Goal: Check status: Check status

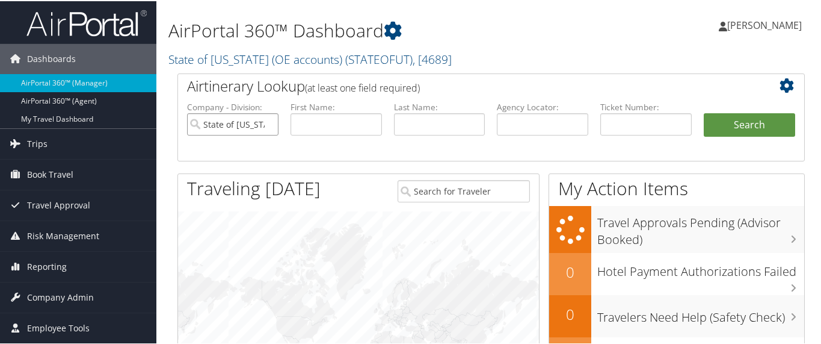
click at [269, 123] on input "State of Utah (OE accounts)" at bounding box center [232, 123] width 91 height 22
click at [608, 118] on input "text" at bounding box center [645, 123] width 91 height 22
paste input "8900897907700"
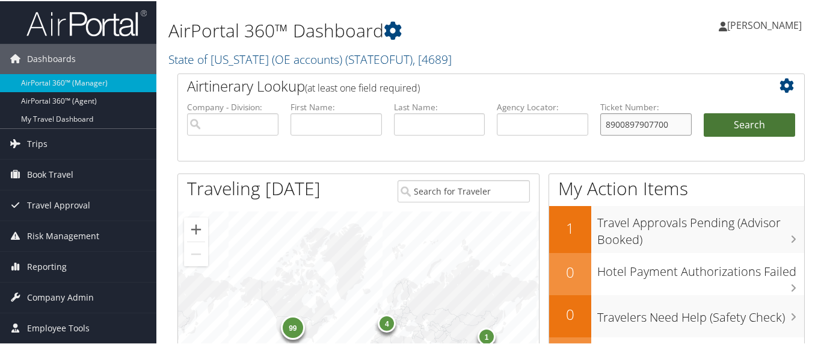
type input "8900897907700"
click at [744, 120] on button "Search" at bounding box center [749, 124] width 91 height 24
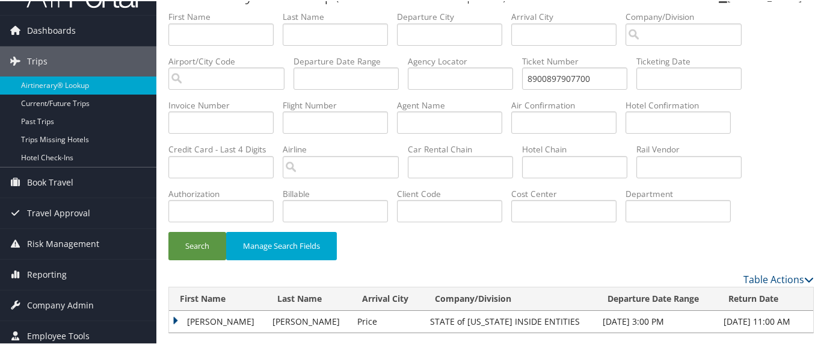
scroll to position [43, 0]
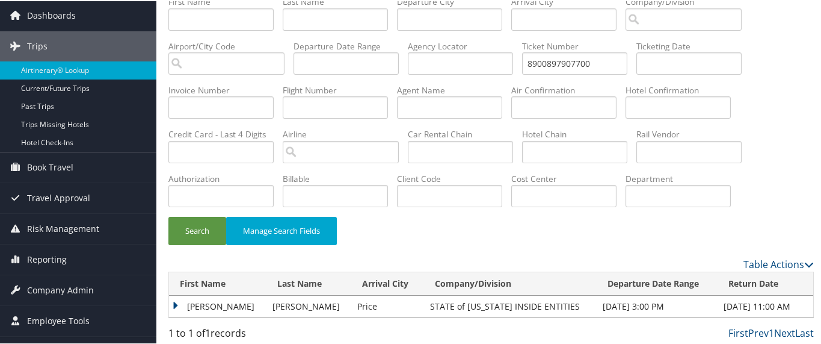
click at [177, 303] on td "LAURA" at bounding box center [217, 305] width 97 height 22
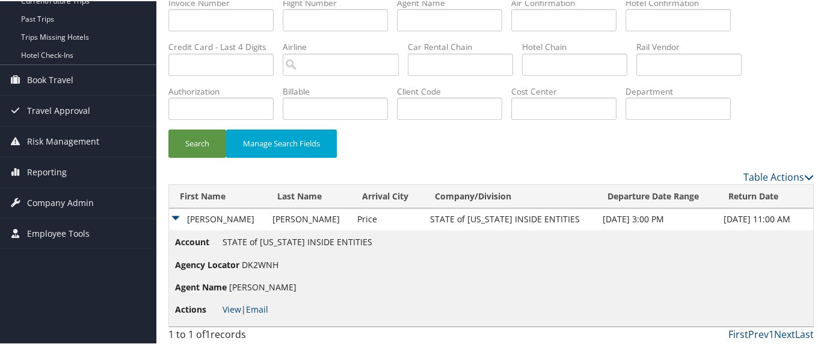
scroll to position [131, 0]
click at [233, 306] on link "View" at bounding box center [232, 307] width 19 height 11
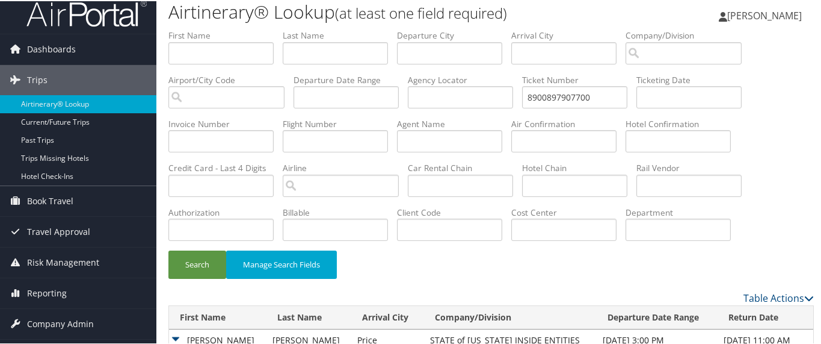
scroll to position [0, 0]
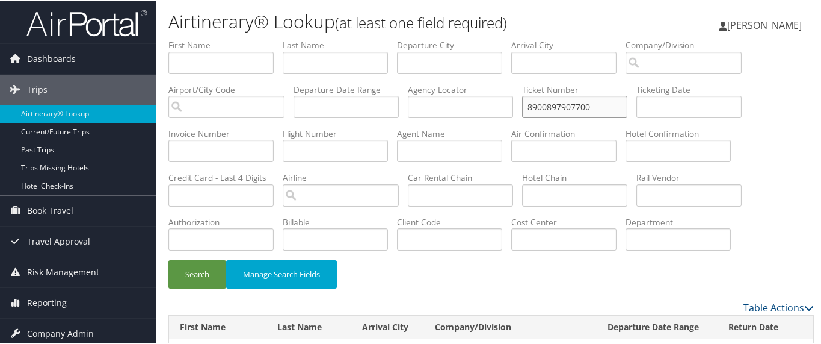
drag, startPoint x: 599, startPoint y: 102, endPoint x: 490, endPoint y: 105, distance: 108.9
click at [490, 38] on ul "First Name Last Name Departure City Arrival City Company/Division Airport/City …" at bounding box center [491, 38] width 646 height 0
paste input "897547"
click at [200, 274] on button "Search" at bounding box center [197, 273] width 58 height 28
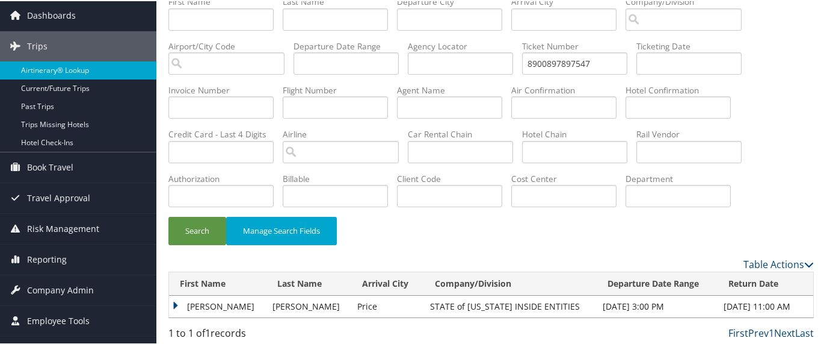
click at [178, 301] on td "VALERIE" at bounding box center [217, 305] width 97 height 22
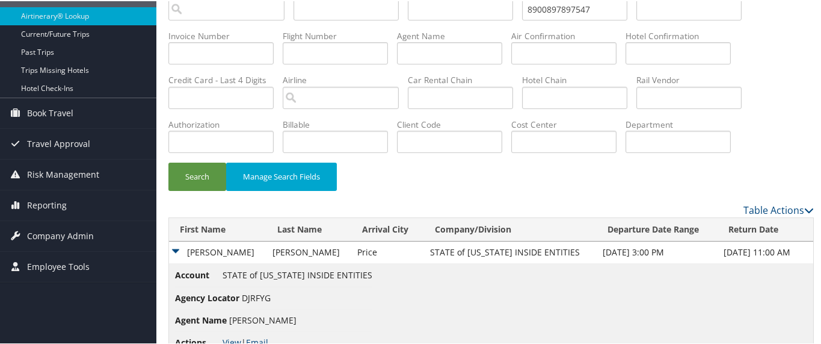
scroll to position [131, 0]
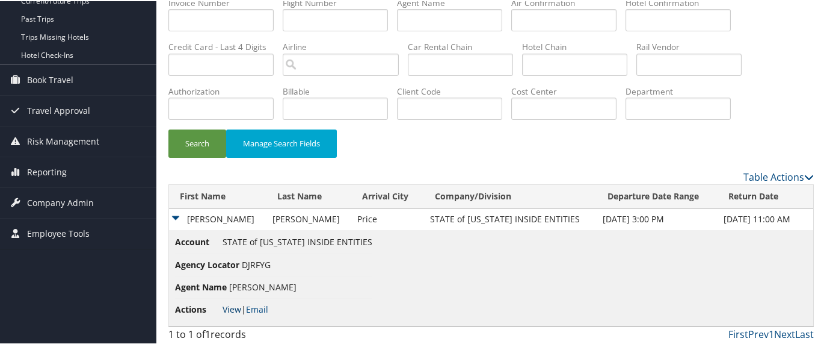
click at [231, 306] on link "View" at bounding box center [232, 307] width 19 height 11
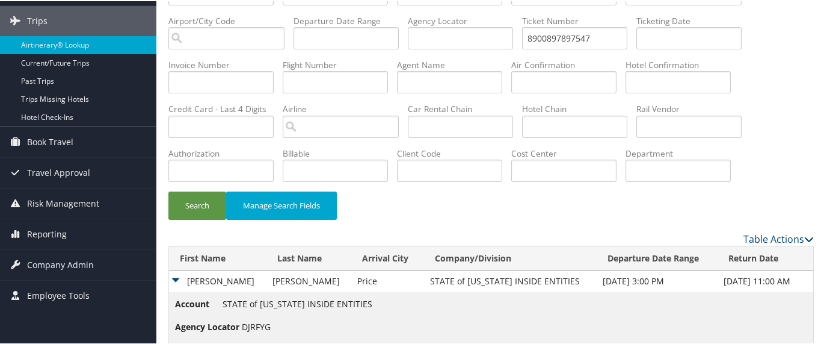
scroll to position [55, 0]
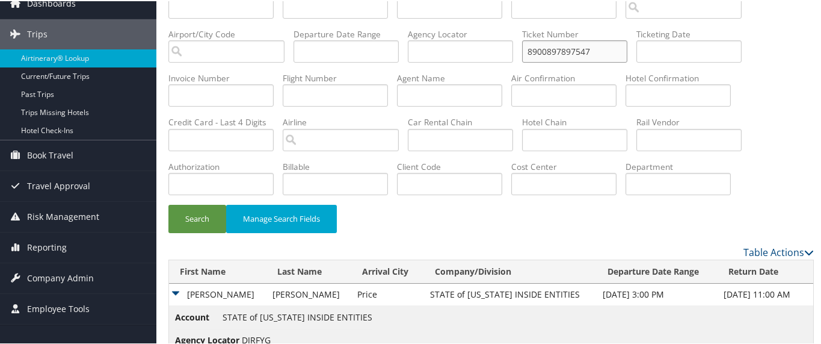
drag, startPoint x: 609, startPoint y: 48, endPoint x: 510, endPoint y: 49, distance: 98.7
paste input "0561"
type input "8900897890561"
click at [201, 211] on button "Search" at bounding box center [197, 217] width 58 height 28
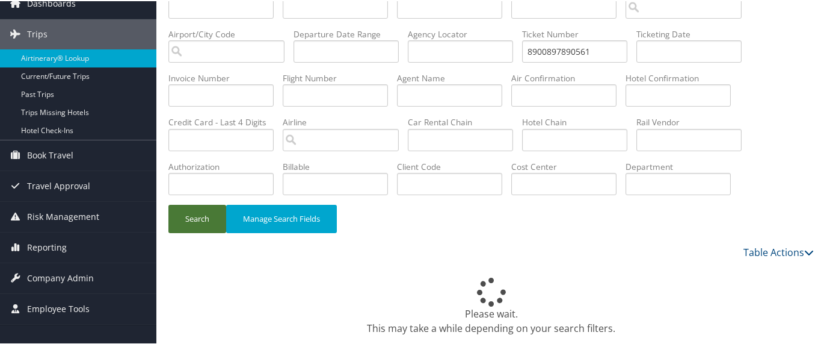
scroll to position [43, 0]
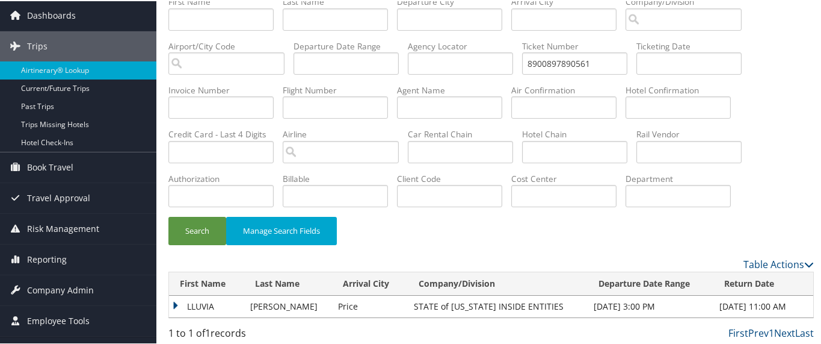
click at [176, 303] on td "LLUVIA" at bounding box center [206, 305] width 75 height 22
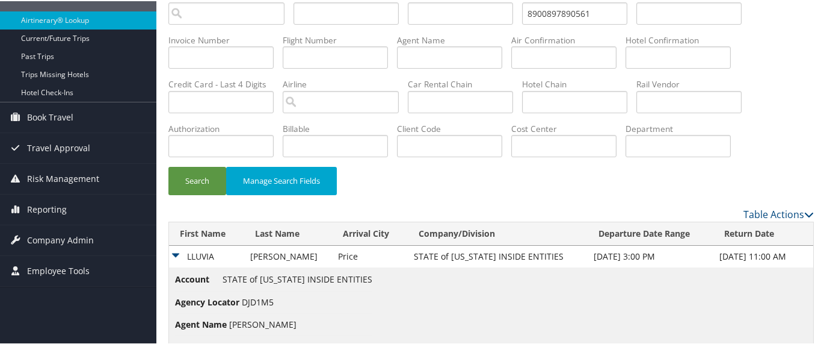
scroll to position [131, 0]
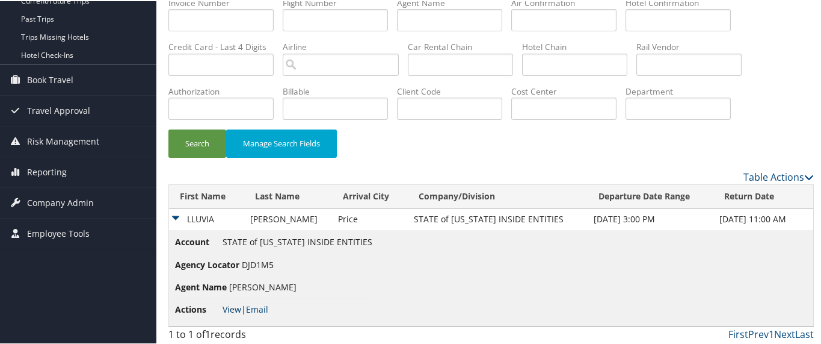
click at [232, 302] on link "View" at bounding box center [232, 307] width 19 height 11
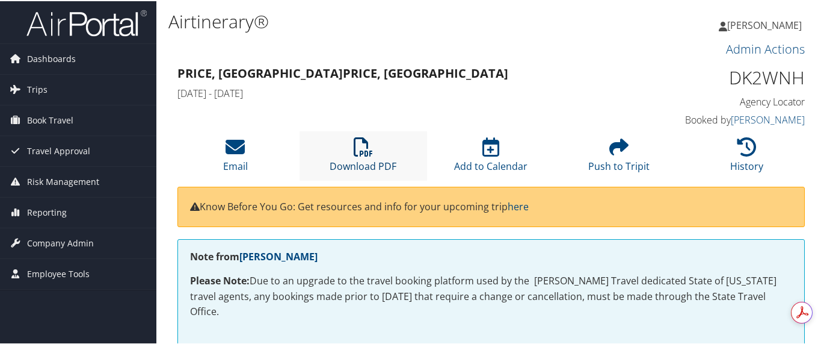
click at [370, 149] on icon at bounding box center [363, 145] width 19 height 19
click at [362, 143] on icon at bounding box center [363, 145] width 19 height 19
click at [359, 155] on icon at bounding box center [363, 145] width 19 height 19
